Goal: Transaction & Acquisition: Subscribe to service/newsletter

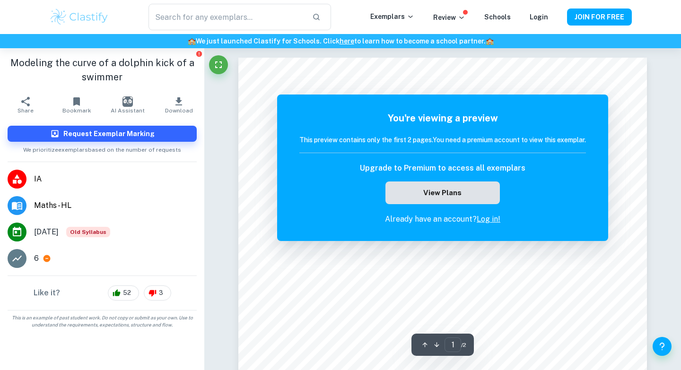
click at [458, 200] on button "View Plans" at bounding box center [442, 193] width 114 height 23
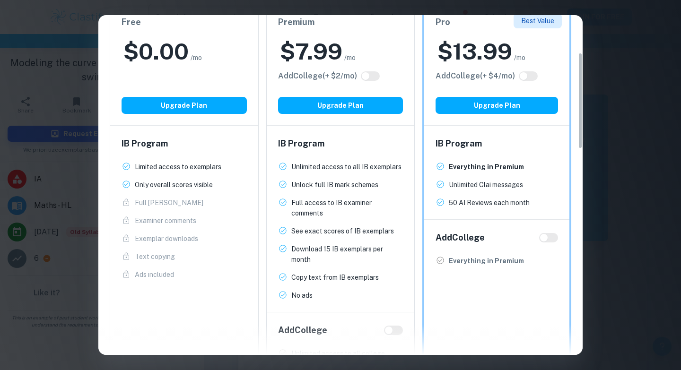
scroll to position [106, 0]
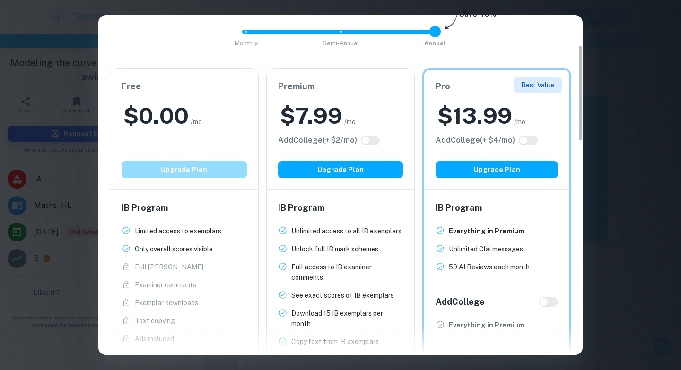
click at [201, 172] on button "Upgrade Plan" at bounding box center [184, 169] width 125 height 17
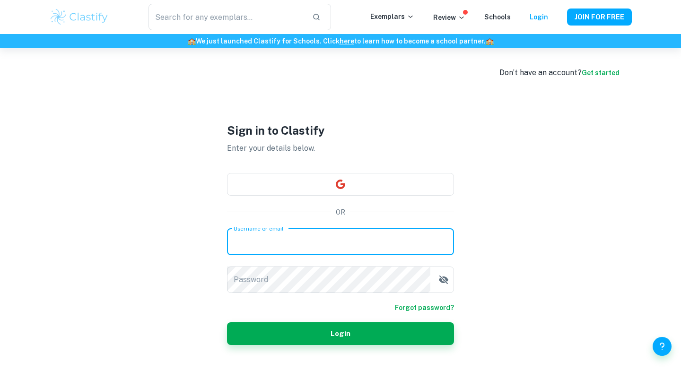
click at [298, 237] on input "Username or email" at bounding box center [340, 242] width 227 height 26
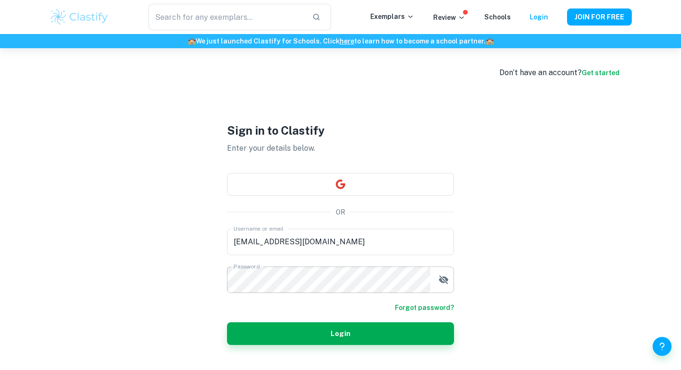
click at [445, 278] on icon "button" at bounding box center [443, 279] width 9 height 9
click at [402, 334] on button "Login" at bounding box center [340, 334] width 227 height 23
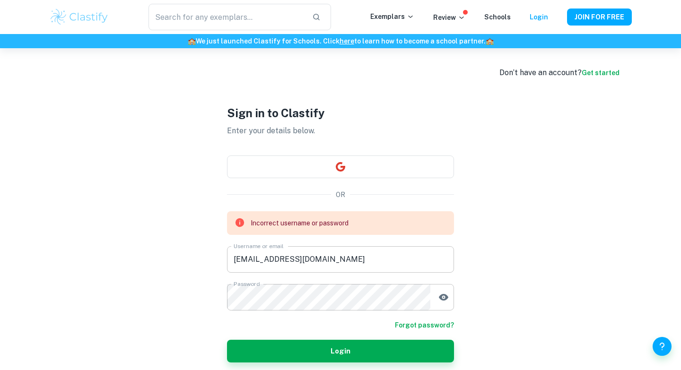
click at [344, 259] on input "[EMAIL_ADDRESS][DOMAIN_NAME]" at bounding box center [340, 259] width 227 height 26
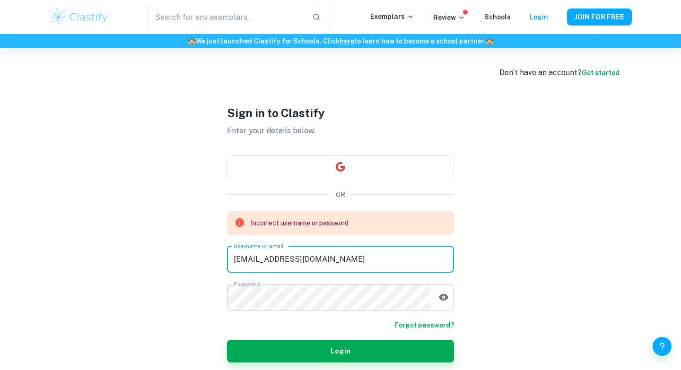
drag, startPoint x: 344, startPoint y: 259, endPoint x: 271, endPoint y: 258, distance: 73.3
click at [271, 258] on input "[EMAIL_ADDRESS][DOMAIN_NAME]" at bounding box center [340, 259] width 227 height 26
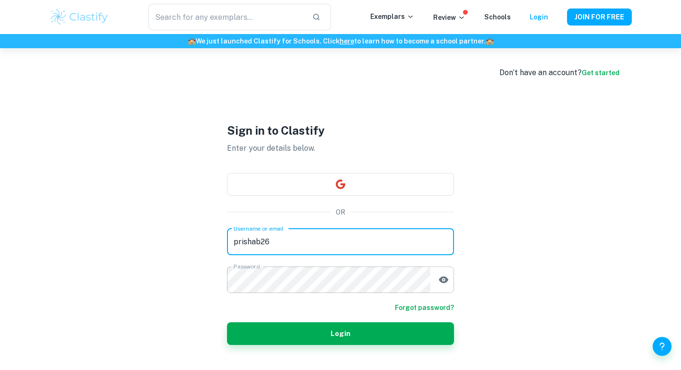
type input "prishab26"
click at [227, 323] on button "Login" at bounding box center [340, 334] width 227 height 23
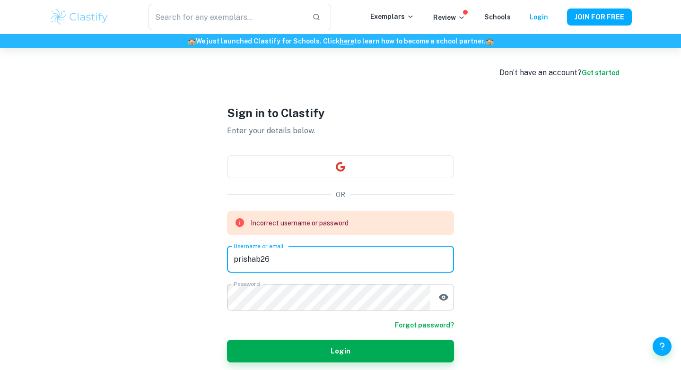
scroll to position [48, 0]
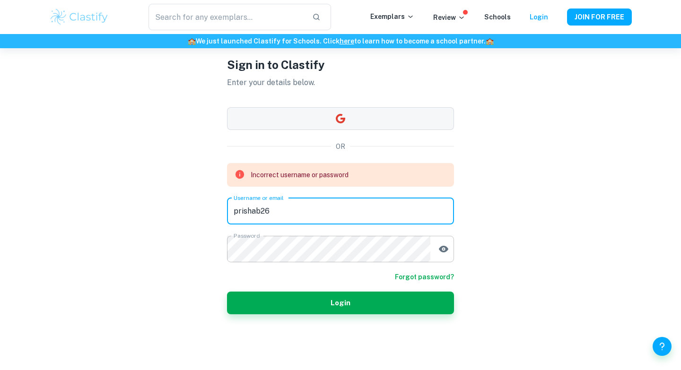
click at [342, 122] on div "Sign in to Clastify Enter your details below. OR Incorrect username or password…" at bounding box center [340, 185] width 227 height 370
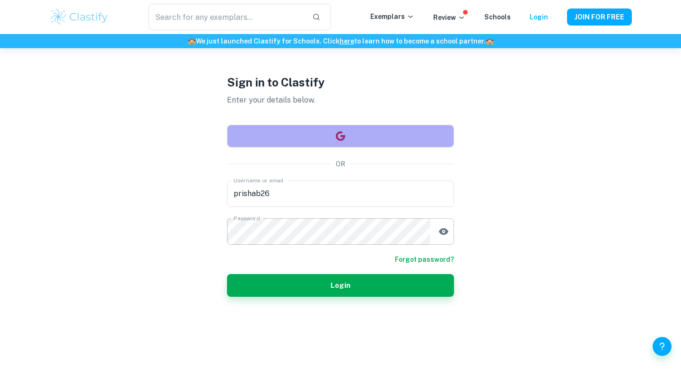
click at [348, 136] on button "button" at bounding box center [340, 136] width 227 height 23
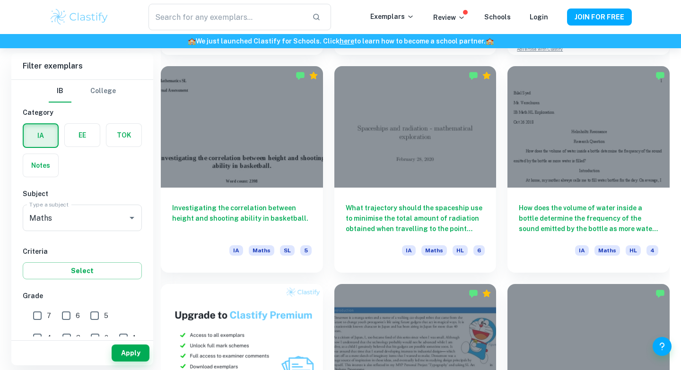
scroll to position [471, 0]
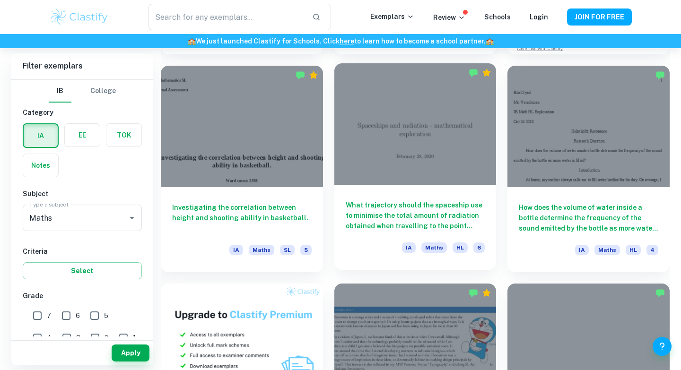
click at [450, 215] on h6 "What trajectory should the spaceship use to minimise the total amount of radiat…" at bounding box center [416, 215] width 140 height 31
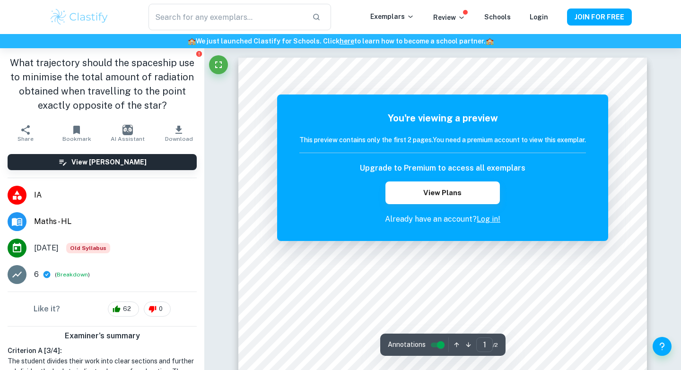
click at [488, 220] on link "Log in!" at bounding box center [489, 219] width 24 height 9
click at [474, 200] on button "View Plans" at bounding box center [442, 193] width 114 height 23
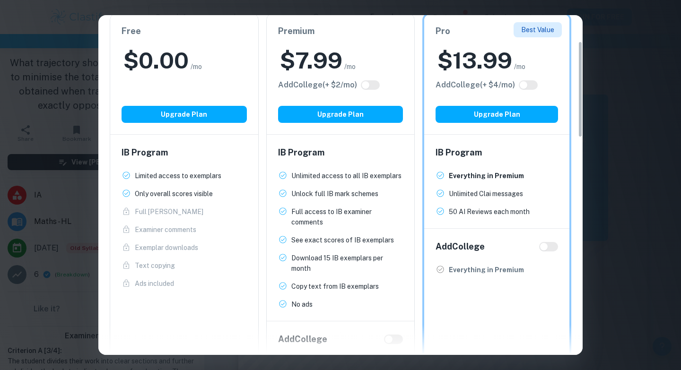
scroll to position [91, 0]
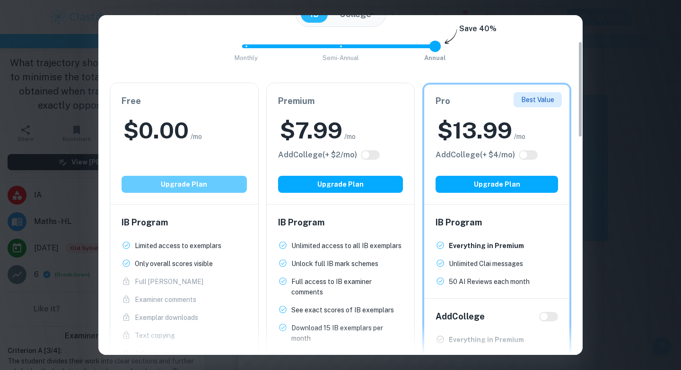
click at [218, 183] on button "Upgrade Plan" at bounding box center [184, 184] width 125 height 17
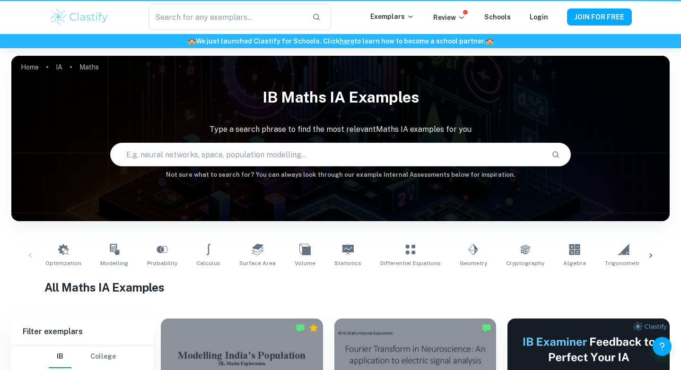
scroll to position [471, 0]
